Goal: Task Accomplishment & Management: Manage account settings

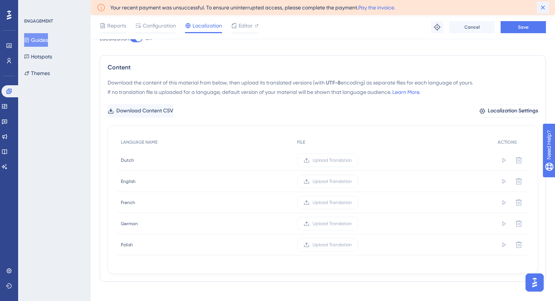
click at [541, 4] on icon at bounding box center [543, 8] width 8 height 8
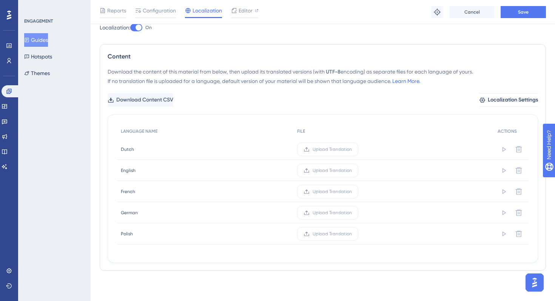
scroll to position [25, 0]
click at [519, 13] on span "Save" at bounding box center [523, 12] width 11 height 6
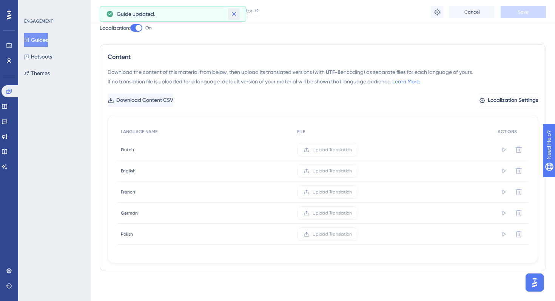
click at [235, 15] on icon at bounding box center [234, 14] width 4 height 4
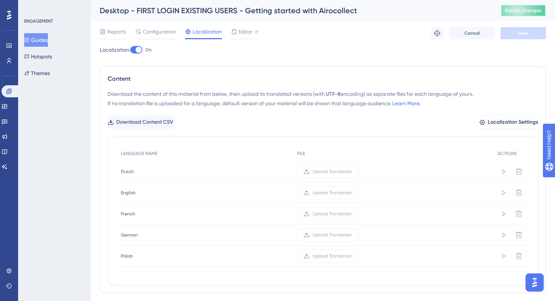
click at [523, 13] on button "Publish Changes" at bounding box center [522, 11] width 45 height 12
click at [250, 64] on div "Localization: On Content Download the content of this material from below, then…" at bounding box center [323, 172] width 446 height 254
click at [43, 40] on button "Guides" at bounding box center [36, 40] width 24 height 14
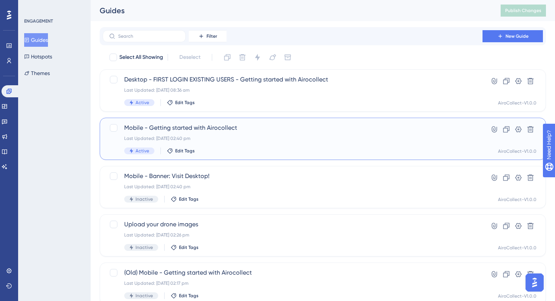
click at [207, 126] on span "Mobile - Getting started with Airocollect" at bounding box center [292, 127] width 337 height 9
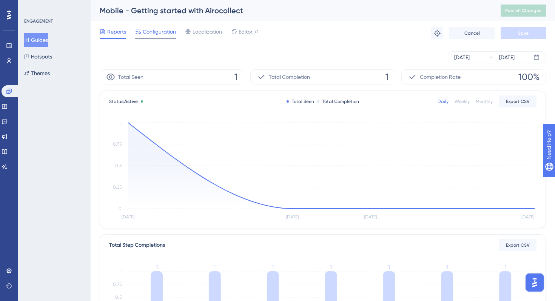
click at [163, 35] on span "Configuration" at bounding box center [159, 31] width 33 height 9
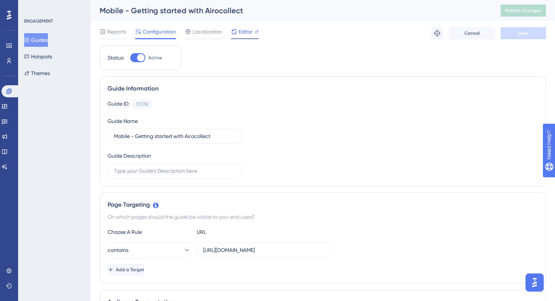
click at [243, 32] on span "Editor" at bounding box center [246, 31] width 14 height 9
click at [207, 34] on span "Localization" at bounding box center [206, 31] width 29 height 9
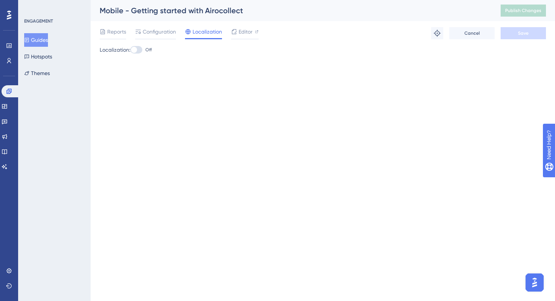
click at [137, 49] on div at bounding box center [134, 50] width 6 height 6
click at [130, 50] on input "Off" at bounding box center [130, 50] width 0 height 0
checkbox input "true"
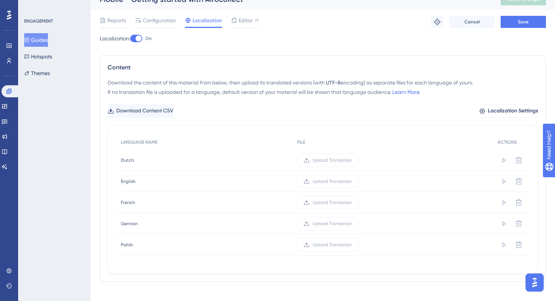
scroll to position [12, 0]
click at [157, 112] on span "Download Content CSV" at bounding box center [145, 110] width 57 height 9
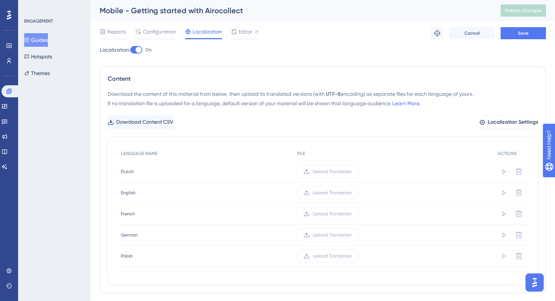
click at [48, 40] on button "Guides" at bounding box center [36, 40] width 24 height 14
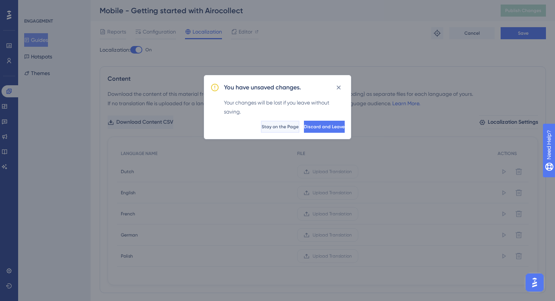
click at [262, 124] on span "Stay on the Page" at bounding box center [280, 127] width 37 height 6
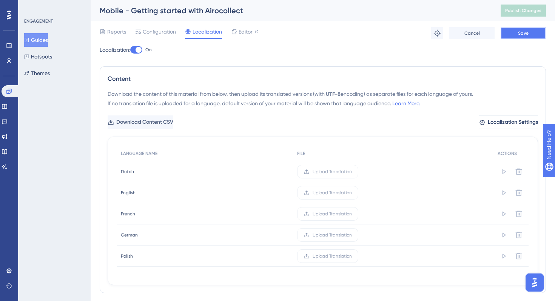
click at [511, 32] on button "Save" at bounding box center [522, 33] width 45 height 12
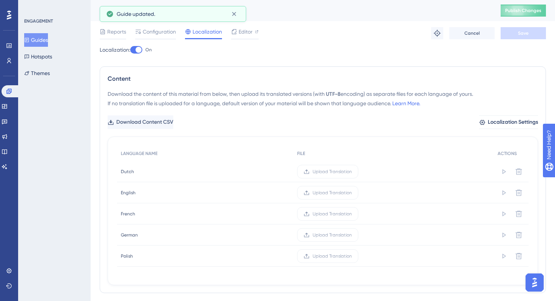
click at [510, 0] on div "Mobile - Getting started with Airocollect Publish Changes" at bounding box center [323, 10] width 464 height 21
click at [510, 7] on button "Publish Changes" at bounding box center [522, 11] width 45 height 12
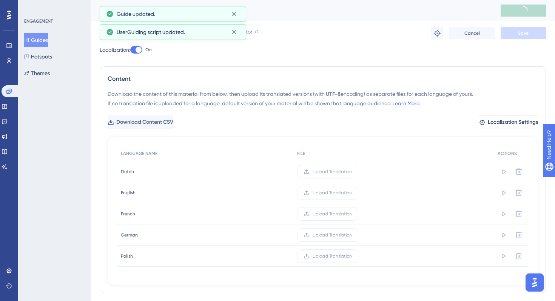
click at [42, 41] on button "Guides" at bounding box center [36, 40] width 24 height 14
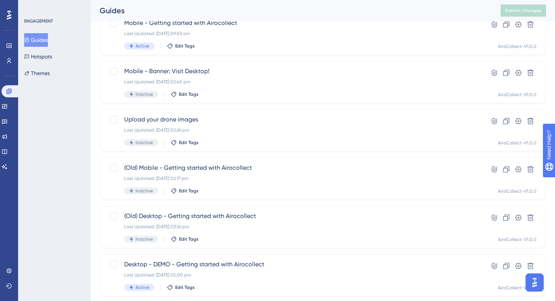
scroll to position [125, 0]
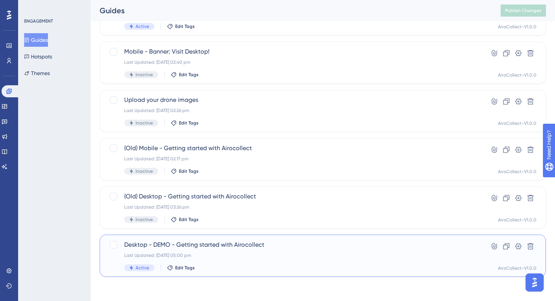
click at [241, 249] on span "Desktop - DEMO - Getting started with Airocollect" at bounding box center [292, 244] width 337 height 9
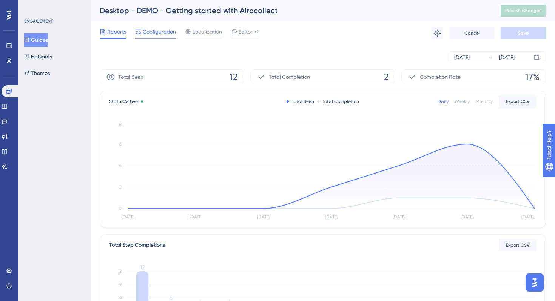
click at [160, 32] on span "Configuration" at bounding box center [159, 31] width 33 height 9
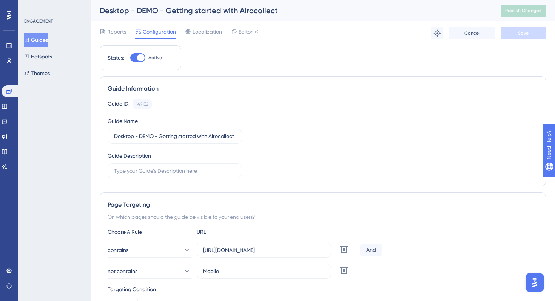
click at [139, 62] on div at bounding box center [137, 57] width 15 height 9
click at [130, 58] on input "Active" at bounding box center [130, 58] width 0 height 0
checkbox input "false"
click at [514, 35] on button "Save" at bounding box center [522, 33] width 45 height 12
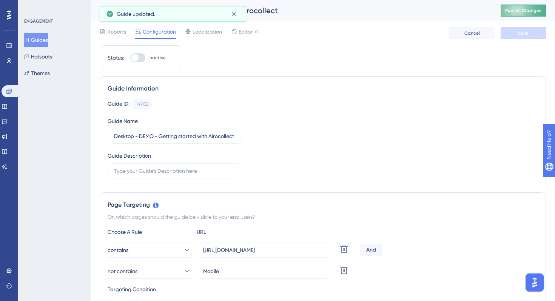
click at [514, 12] on span "Publish Changes" at bounding box center [523, 11] width 36 height 6
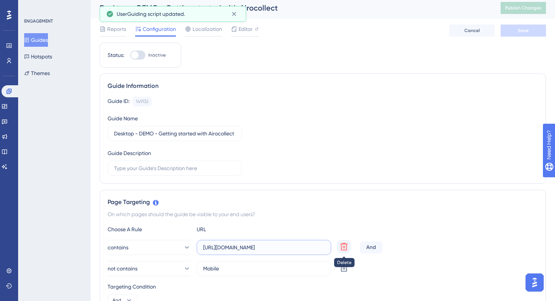
scroll to position [0, 1]
drag, startPoint x: 302, startPoint y: 247, endPoint x: 356, endPoint y: 246, distance: 54.7
click at [356, 246] on div "contains [URL][DOMAIN_NAME] Delete" at bounding box center [232, 247] width 249 height 15
click at [368, 214] on div "On which pages should the guide be visible to your end users?" at bounding box center [323, 214] width 430 height 9
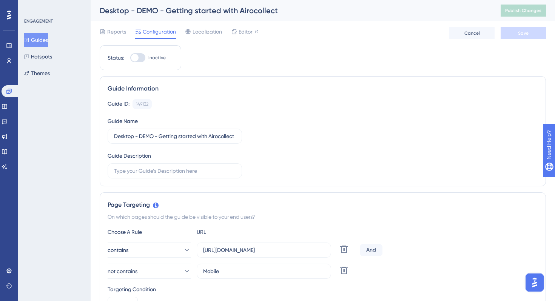
click at [44, 40] on button "Guides" at bounding box center [36, 40] width 24 height 14
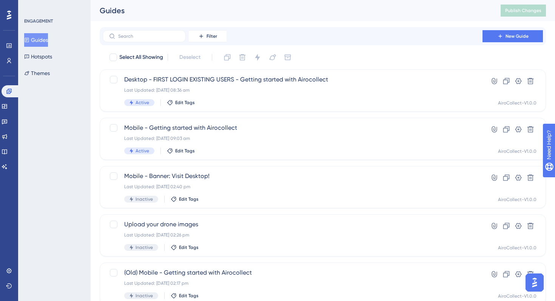
click at [196, 7] on div "Guides" at bounding box center [291, 10] width 382 height 11
click at [286, 11] on div "Guides" at bounding box center [291, 10] width 382 height 11
click at [277, 11] on div "Guides" at bounding box center [291, 10] width 382 height 11
